Goal: Information Seeking & Learning: Learn about a topic

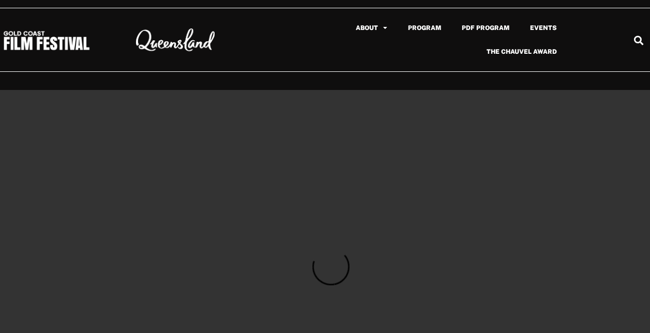
scroll to position [543, 0]
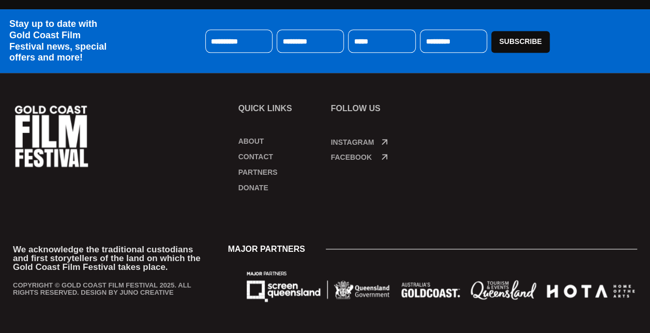
click at [190, 147] on div at bounding box center [104, 135] width 185 height 64
click at [234, 142] on div at bounding box center [125, 154] width 225 height 101
click at [240, 139] on link "About" at bounding box center [279, 141] width 82 height 10
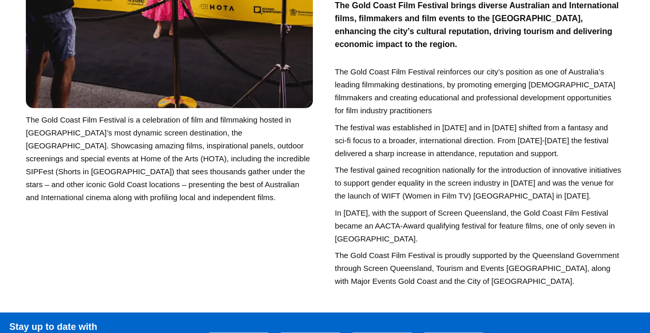
scroll to position [67, 0]
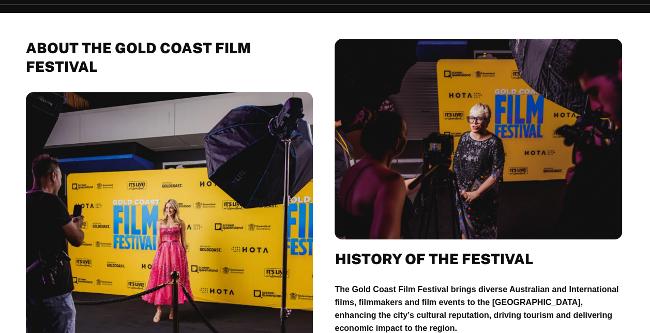
click at [427, 146] on img at bounding box center [478, 139] width 287 height 201
click at [474, 178] on img at bounding box center [478, 139] width 287 height 201
click at [194, 197] on img at bounding box center [169, 242] width 287 height 300
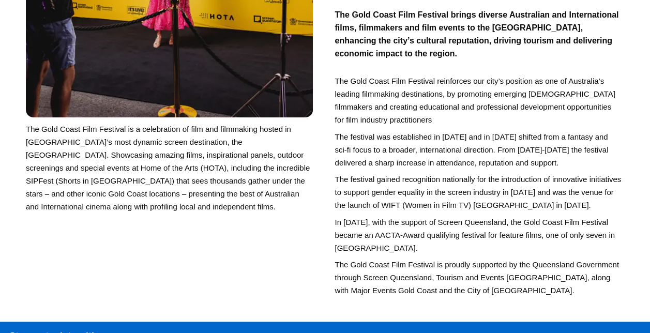
scroll to position [282, 0]
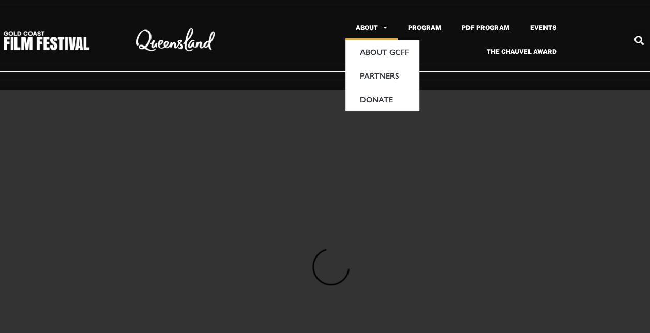
click at [383, 29] on span "Menu" at bounding box center [382, 28] width 9 height 17
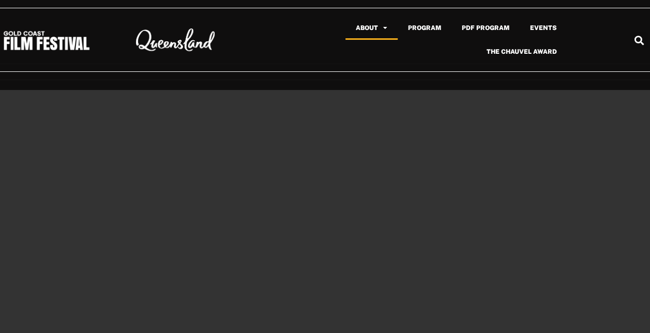
click at [387, 30] on span "Menu" at bounding box center [382, 28] width 9 height 17
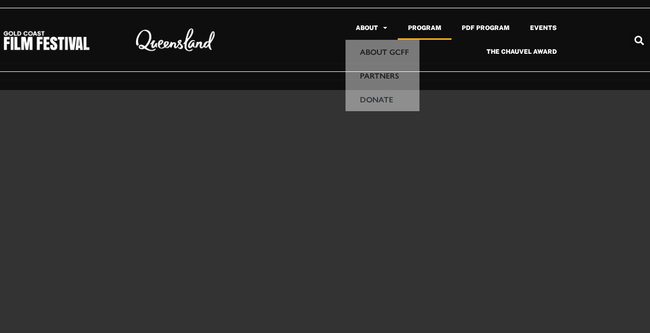
click at [438, 23] on link "Program" at bounding box center [425, 28] width 54 height 24
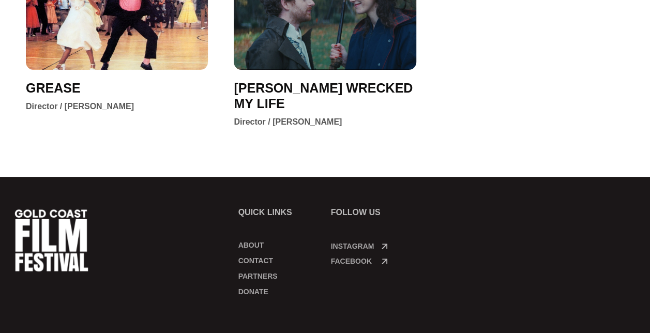
scroll to position [1990, 0]
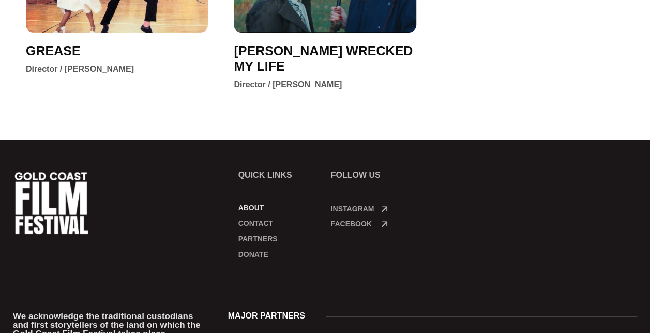
click at [256, 204] on link "About" at bounding box center [279, 208] width 82 height 10
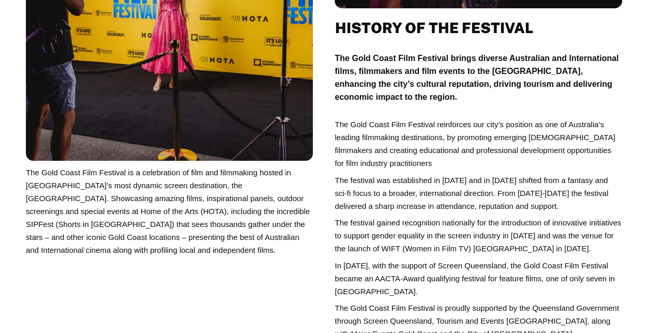
scroll to position [163, 0]
